Goal: Answer question/provide support

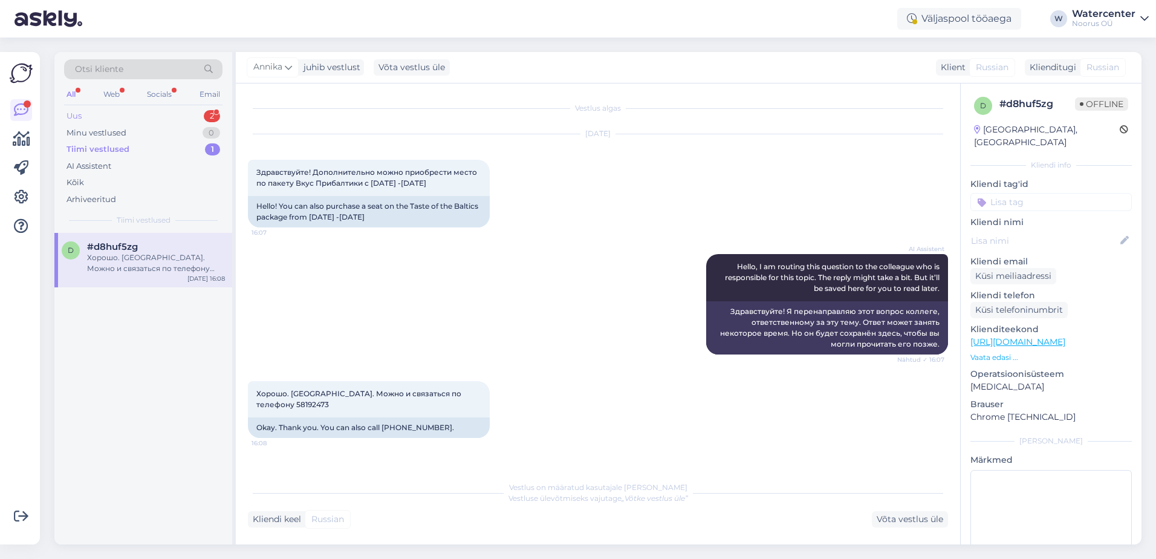
click at [155, 115] on div "Uus 2" at bounding box center [143, 116] width 158 height 17
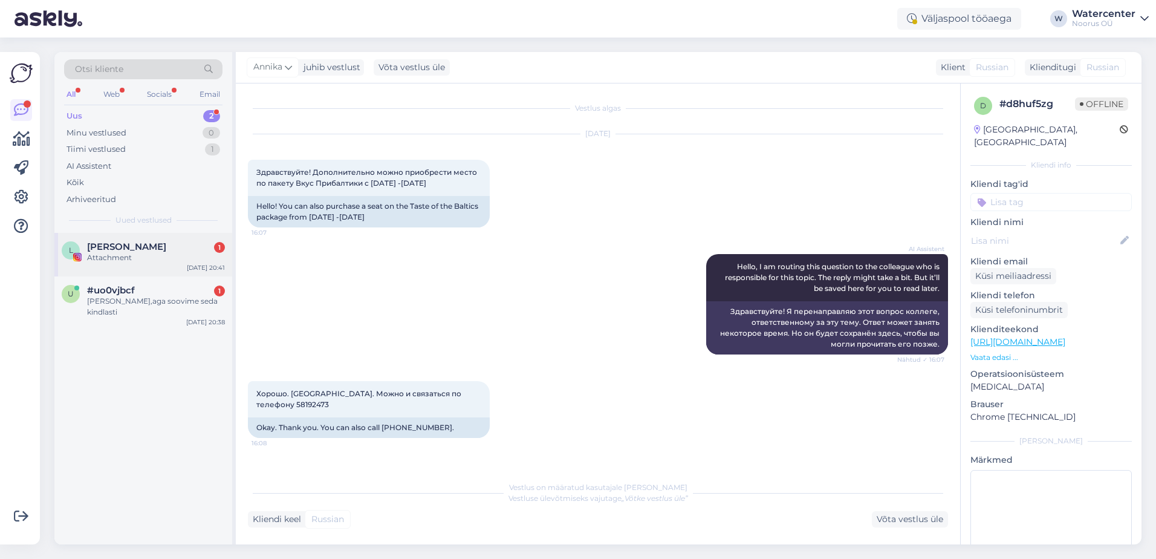
click at [155, 261] on div "Attachment" at bounding box center [156, 257] width 138 height 11
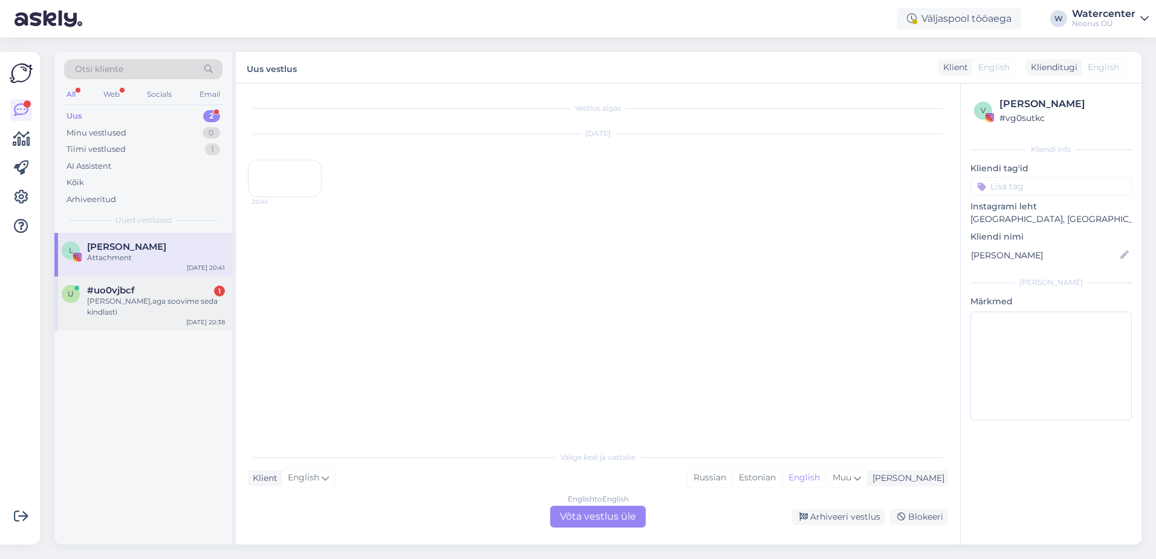
click at [154, 302] on div "[PERSON_NAME],aga soovime seda kindlasti" at bounding box center [156, 307] width 138 height 22
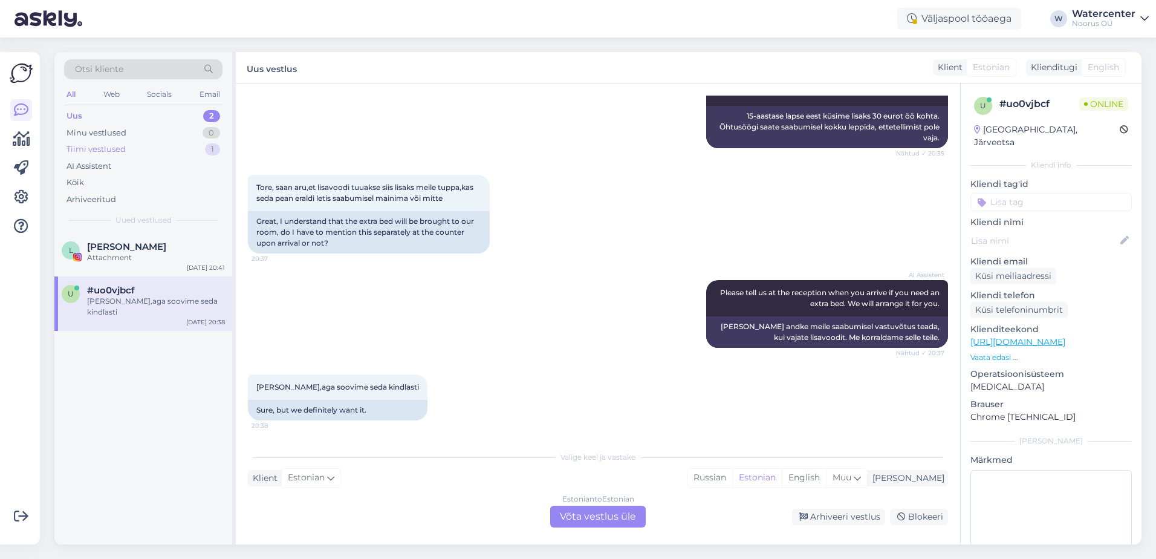
click at [178, 154] on div "Tiimi vestlused 1" at bounding box center [143, 149] width 158 height 17
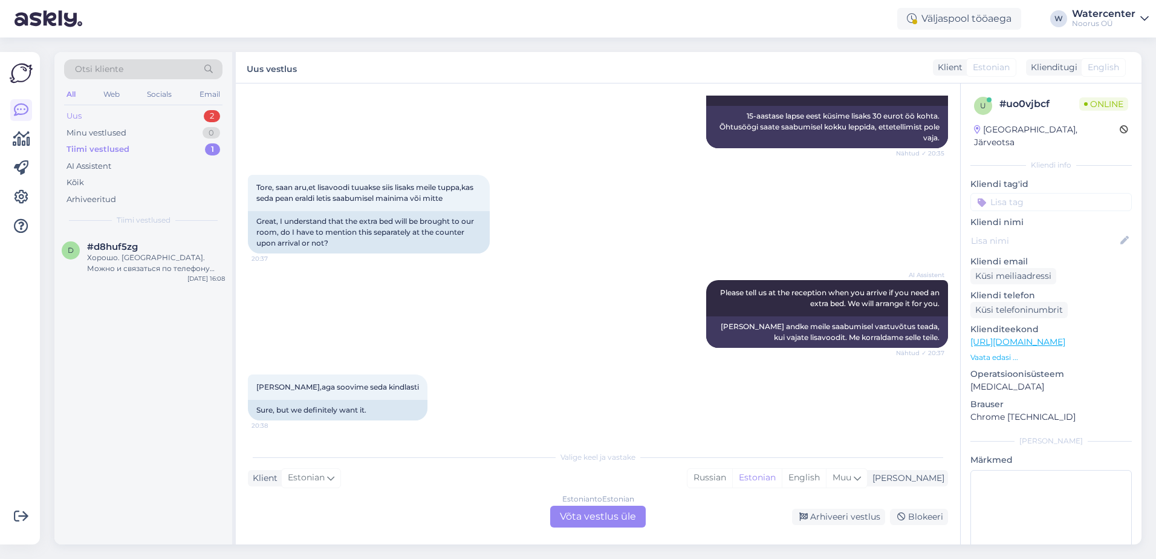
click at [167, 111] on div "Uus 2" at bounding box center [143, 116] width 158 height 17
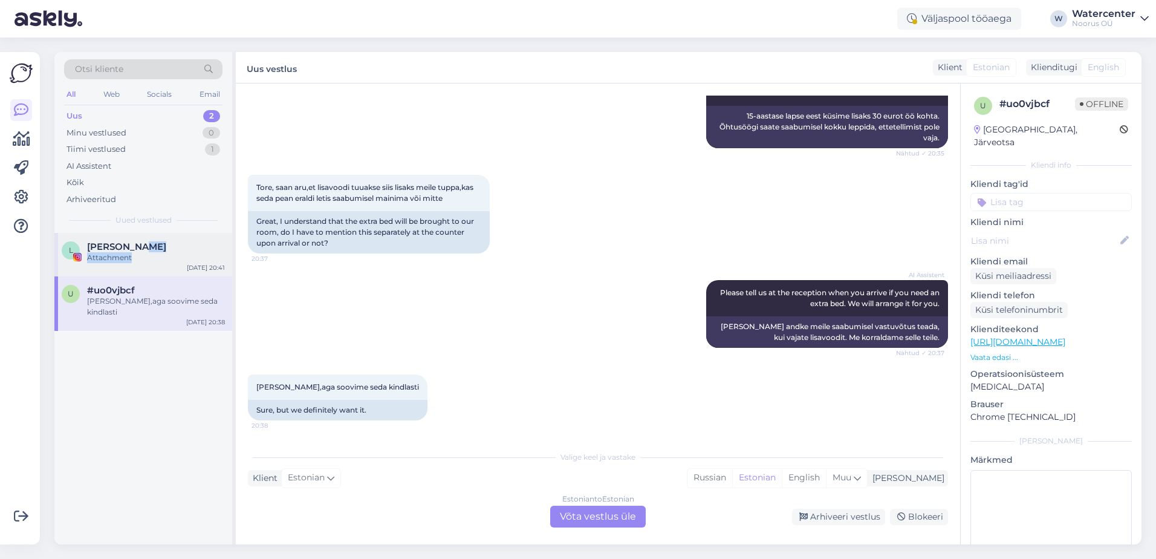
click at [150, 255] on div "[PERSON_NAME] Attachment" at bounding box center [156, 252] width 138 height 22
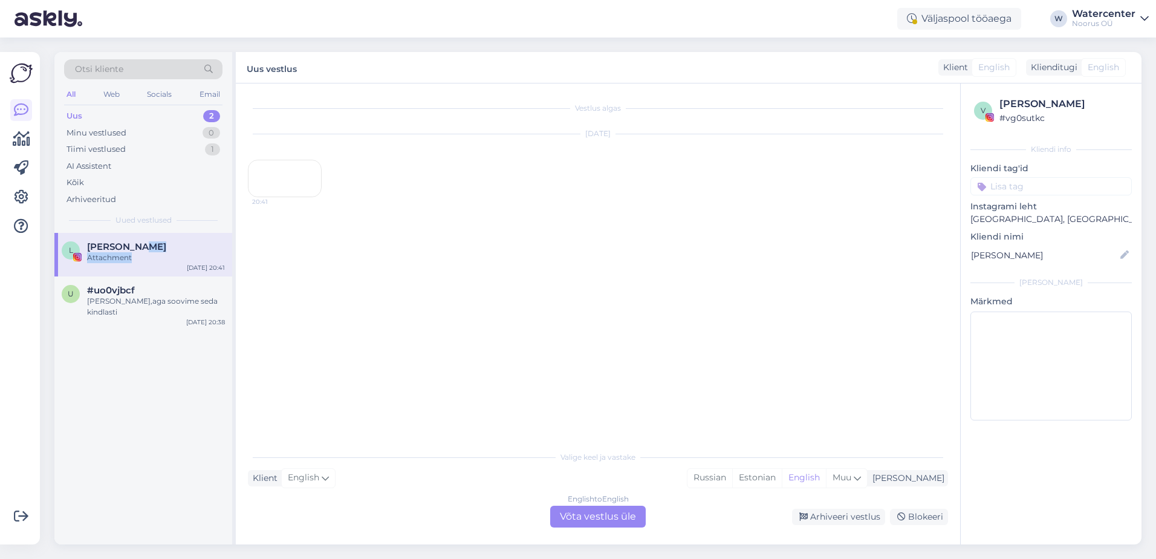
scroll to position [0, 0]
click at [484, 382] on div "Vestlus algas [DATE] 20:41" at bounding box center [603, 265] width 711 height 338
click at [265, 197] on div "20:41" at bounding box center [285, 178] width 74 height 37
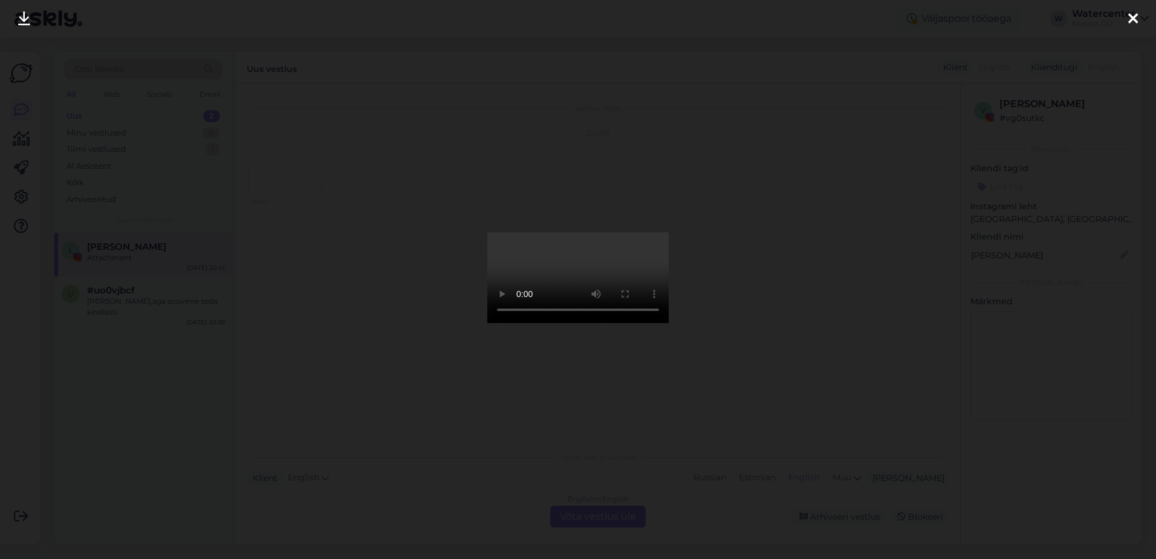
click at [1128, 21] on icon at bounding box center [1133, 19] width 10 height 16
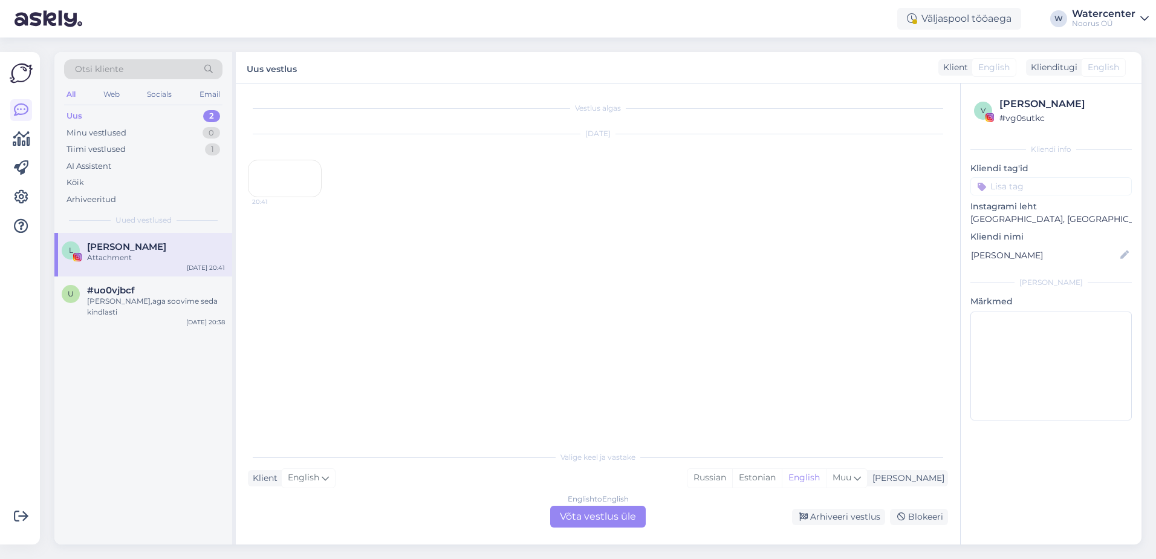
click at [593, 516] on div "English to English Võta vestlus üle" at bounding box center [598, 517] width 96 height 22
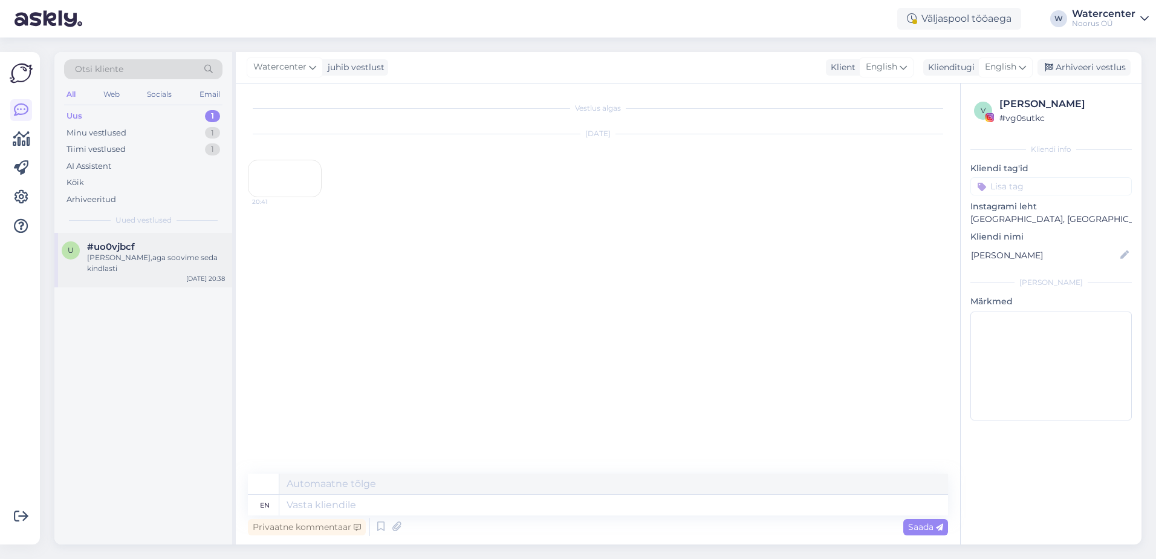
click at [127, 237] on div "u #uo0vjbcf Selge,aga soovime seda kindlasti [DATE] 20:38" at bounding box center [143, 260] width 178 height 54
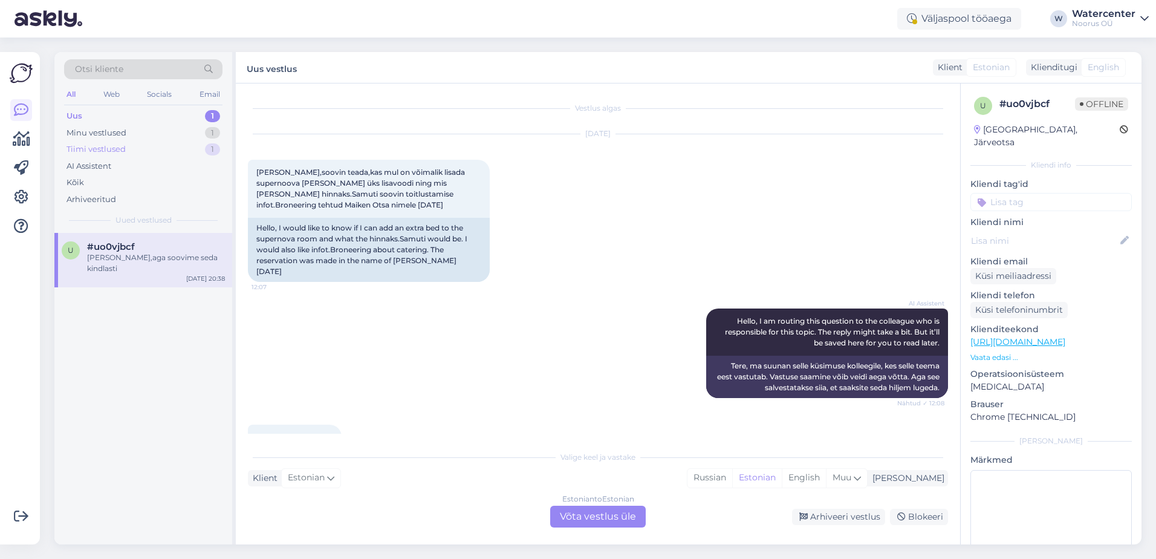
scroll to position [853, 0]
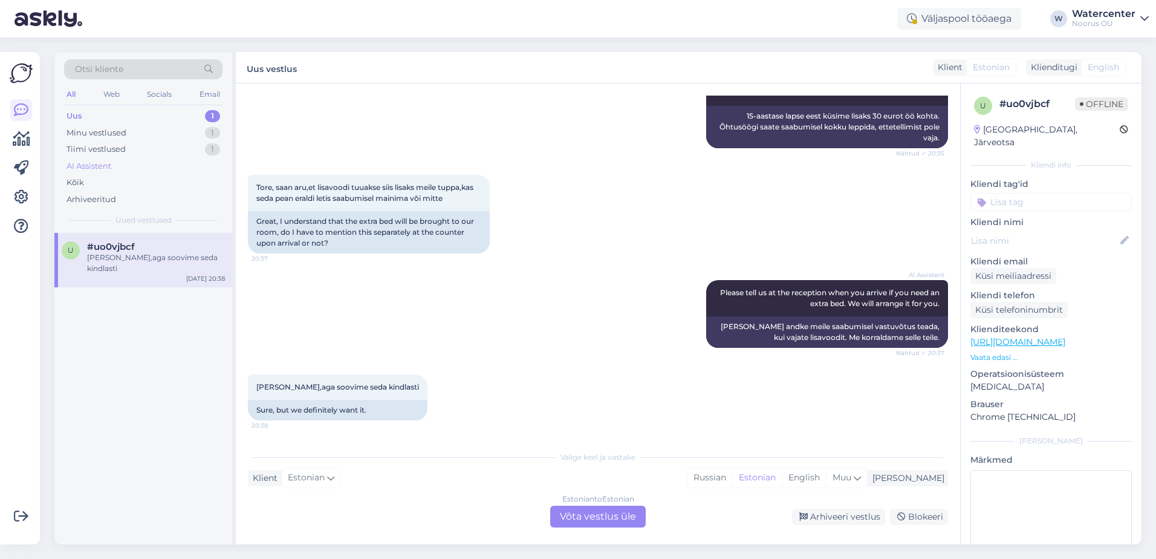
click at [106, 158] on div "AI Assistent" at bounding box center [143, 166] width 158 height 17
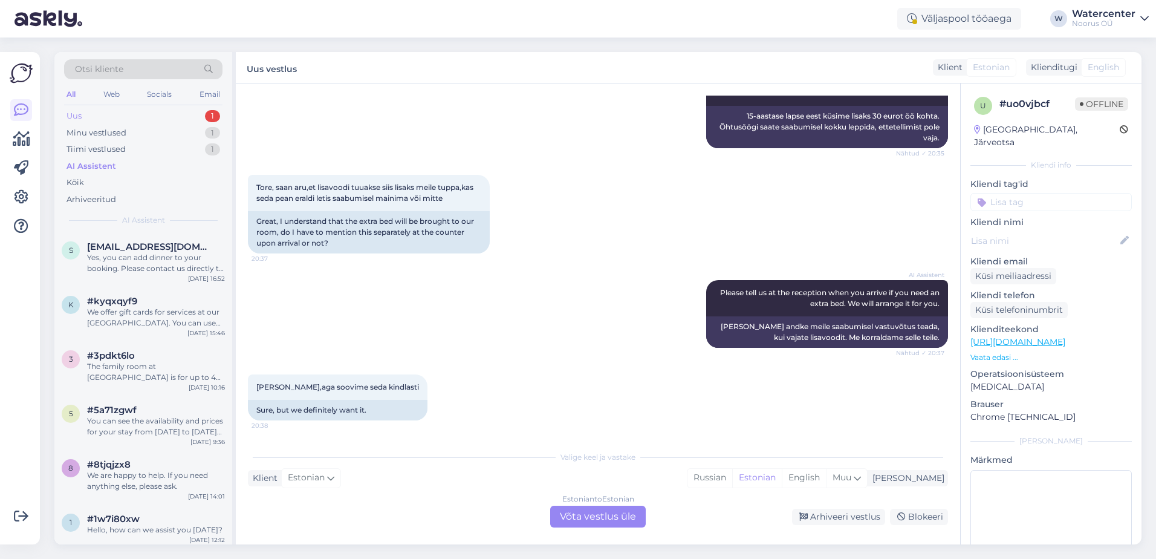
click at [125, 113] on div "Uus 1" at bounding box center [143, 116] width 158 height 17
